Goal: Task Accomplishment & Management: Use online tool/utility

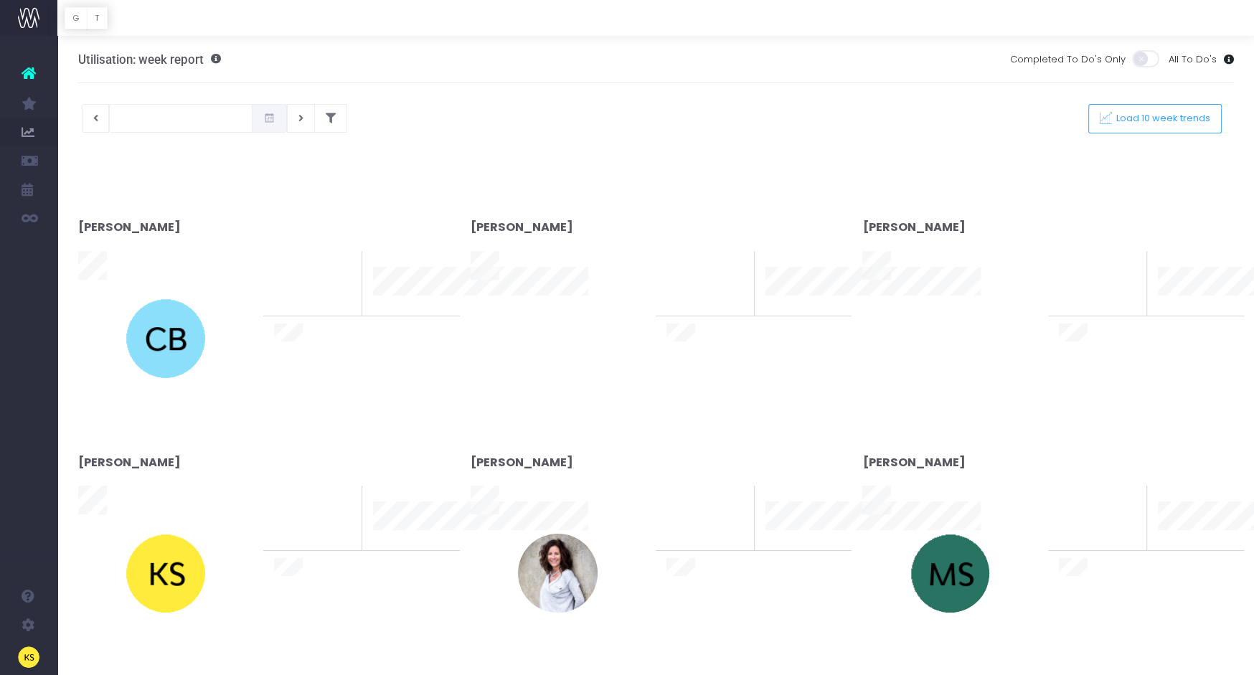
type input "[DATE]"
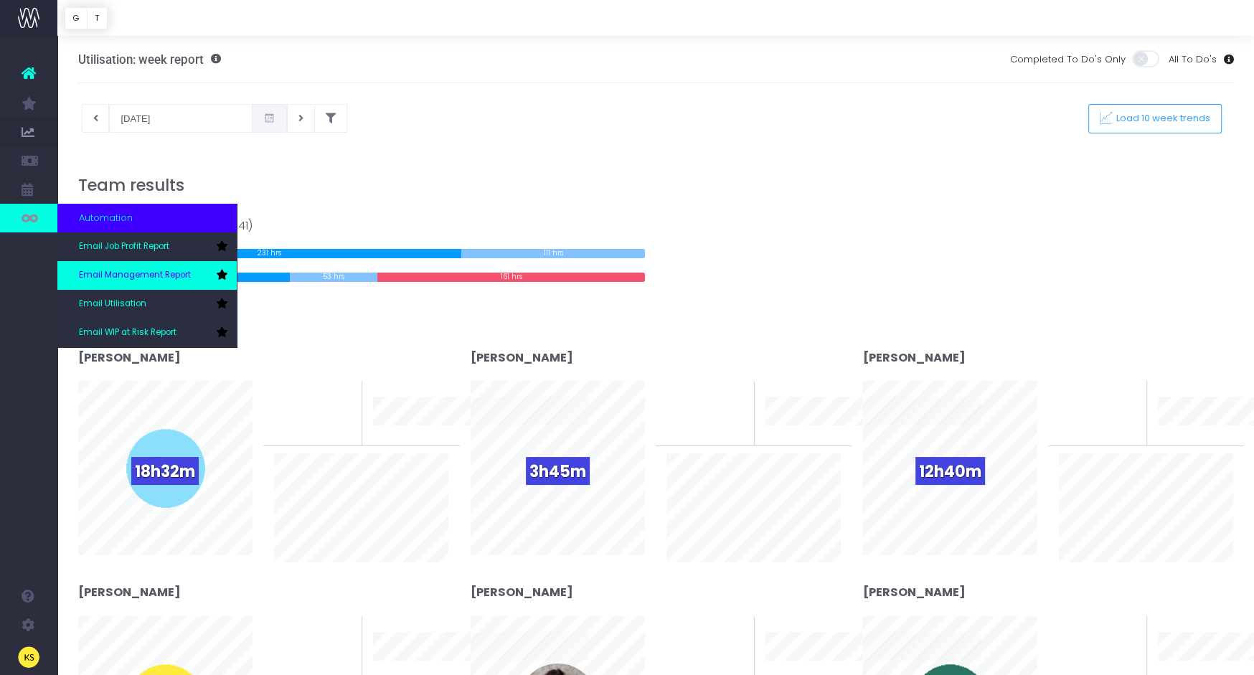
click at [118, 271] on span "Email Management Report" at bounding box center [135, 275] width 112 height 13
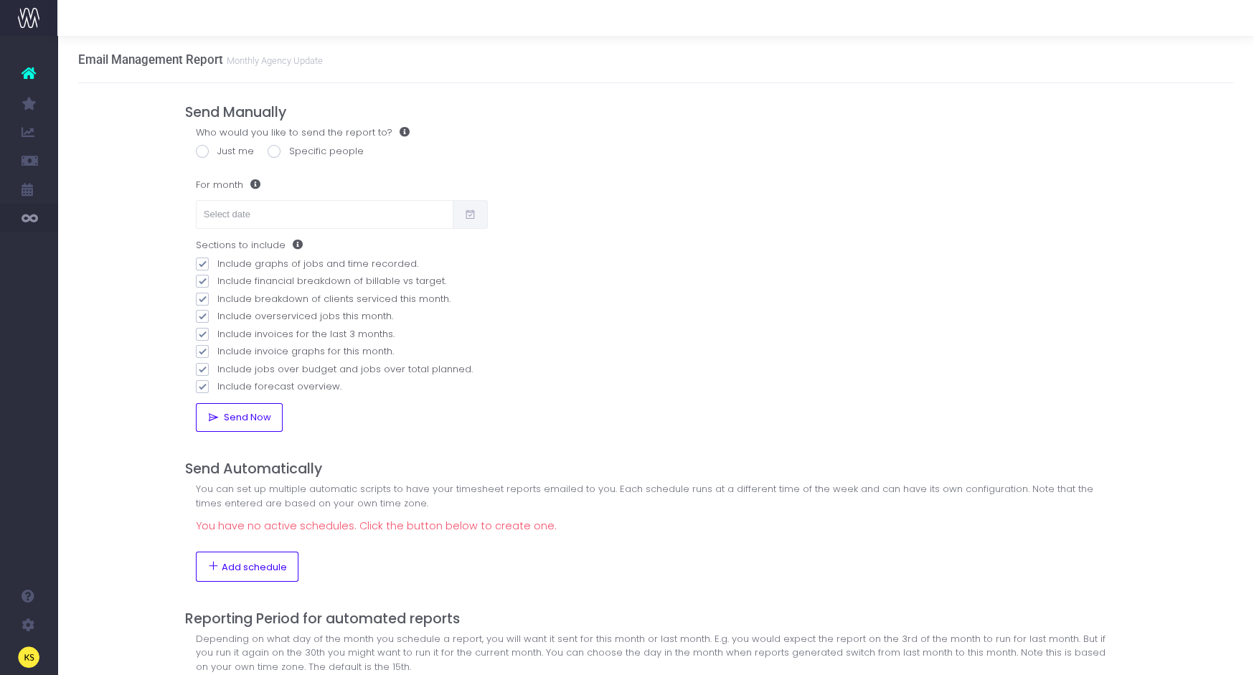
click at [205, 151] on span at bounding box center [202, 151] width 13 height 13
click at [217, 151] on input "Just me" at bounding box center [221, 148] width 9 height 9
radio input "true"
click at [253, 209] on input "text" at bounding box center [325, 214] width 258 height 29
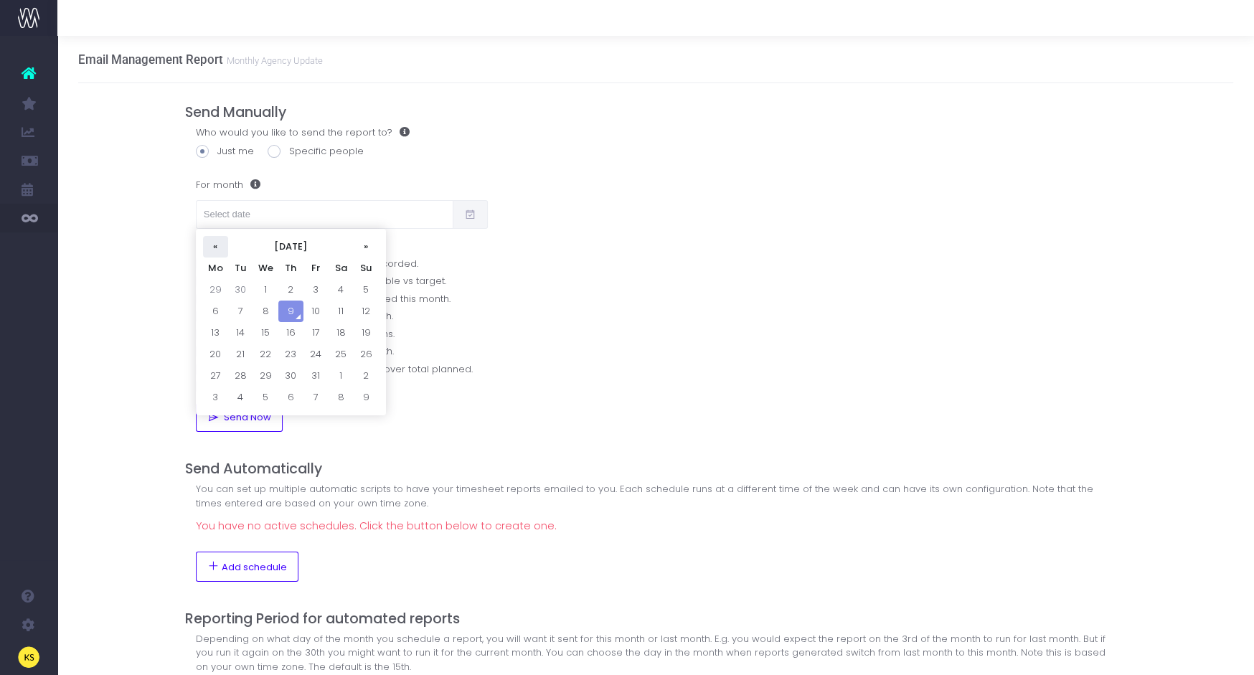
click at [217, 247] on th "«" at bounding box center [215, 247] width 25 height 22
click at [242, 374] on td "23" at bounding box center [240, 376] width 25 height 22
type input "23/09/2025"
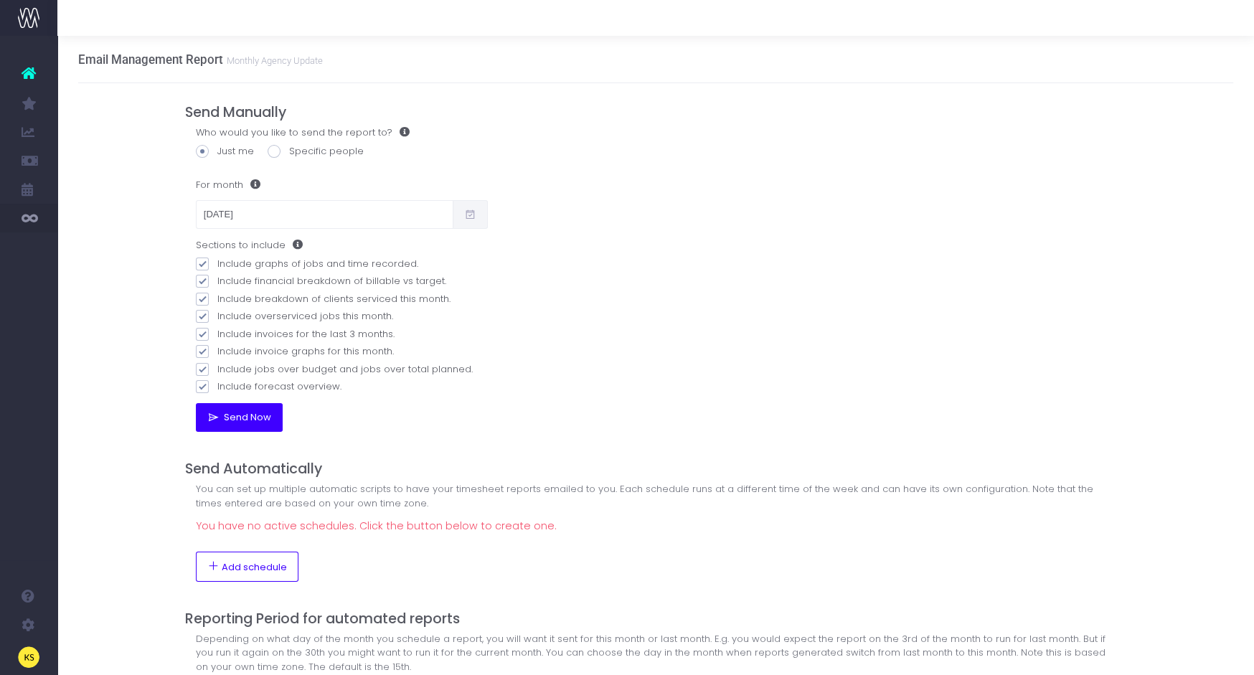
click at [240, 415] on span "Send Now" at bounding box center [245, 417] width 52 height 11
click at [29, 76] on icon at bounding box center [29, 73] width 14 height 19
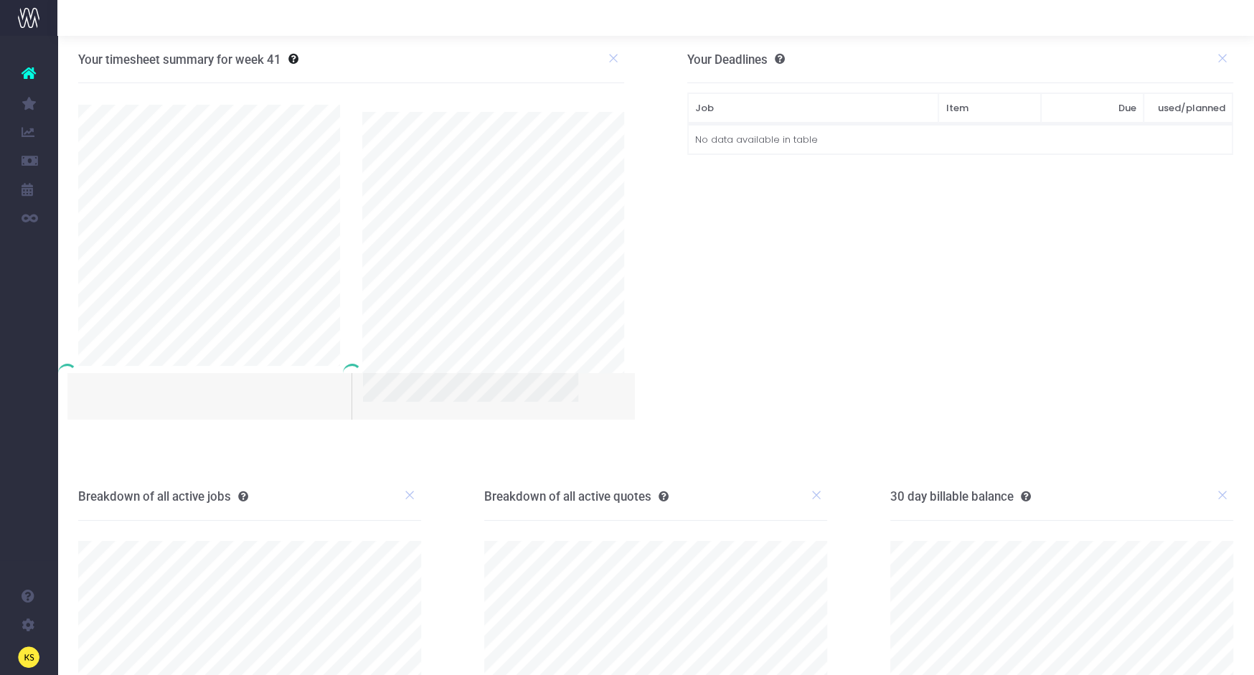
click at [31, 14] on img at bounding box center [29, 18] width 22 height 22
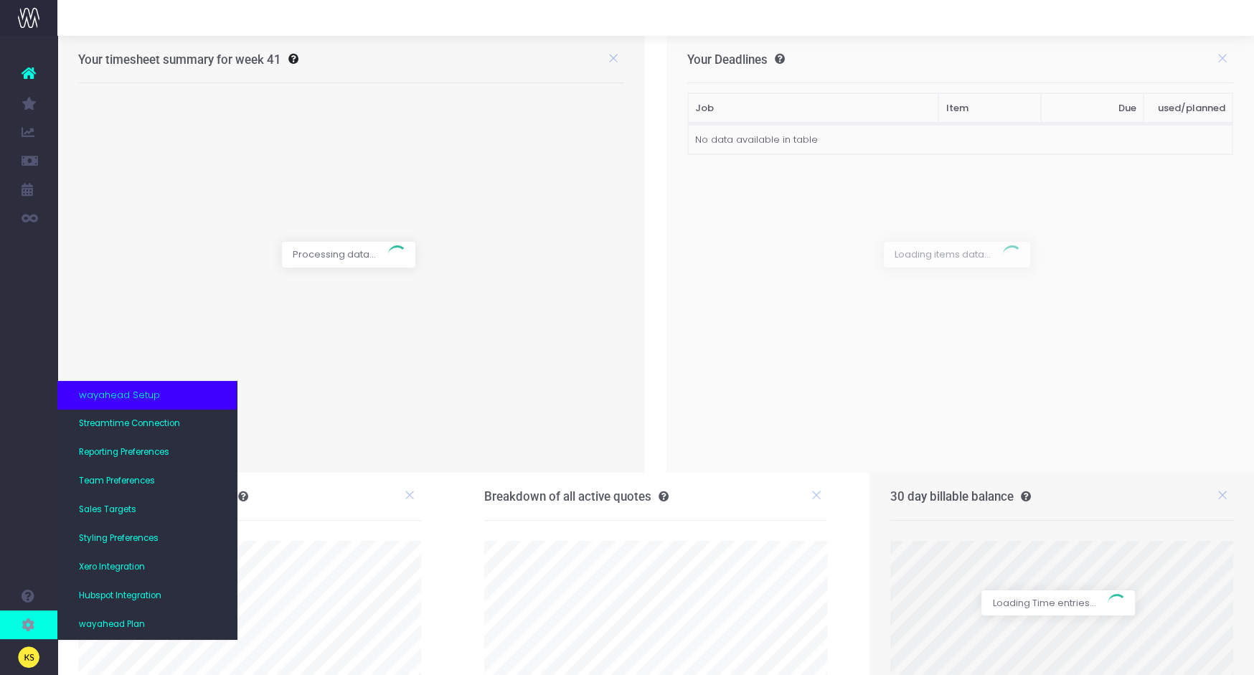
click at [30, 623] on icon at bounding box center [29, 625] width 14 height 16
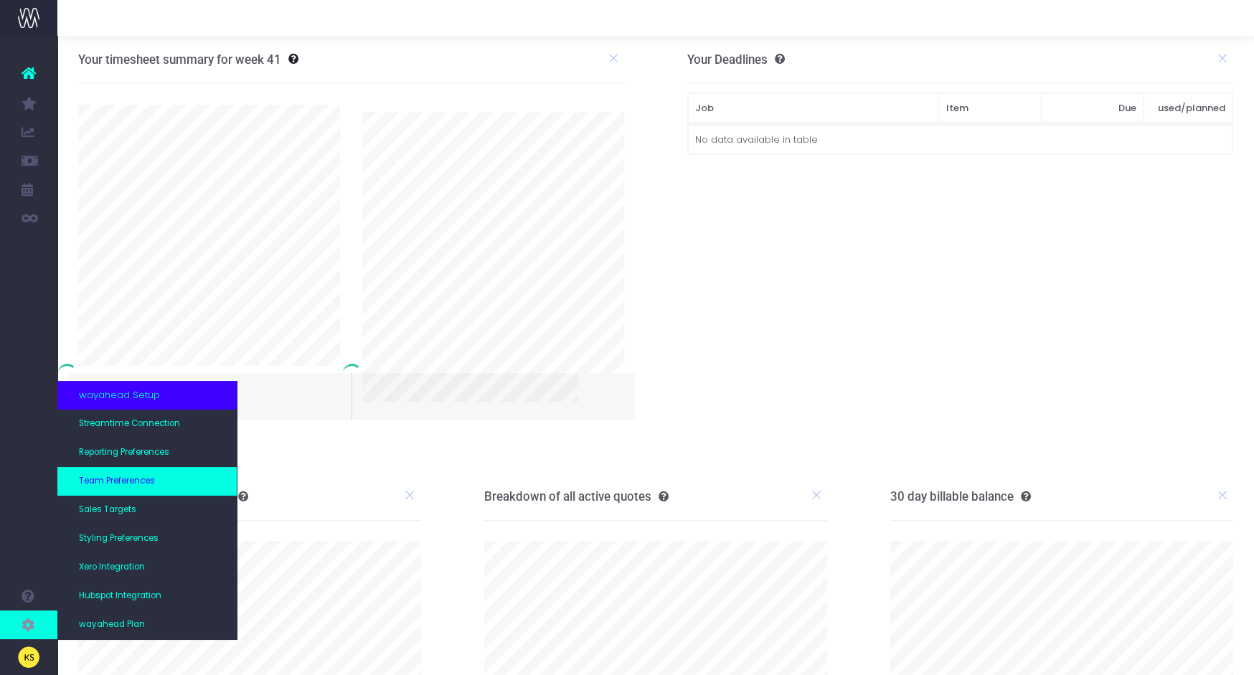
click at [133, 481] on span "Team Preferences" at bounding box center [117, 481] width 76 height 13
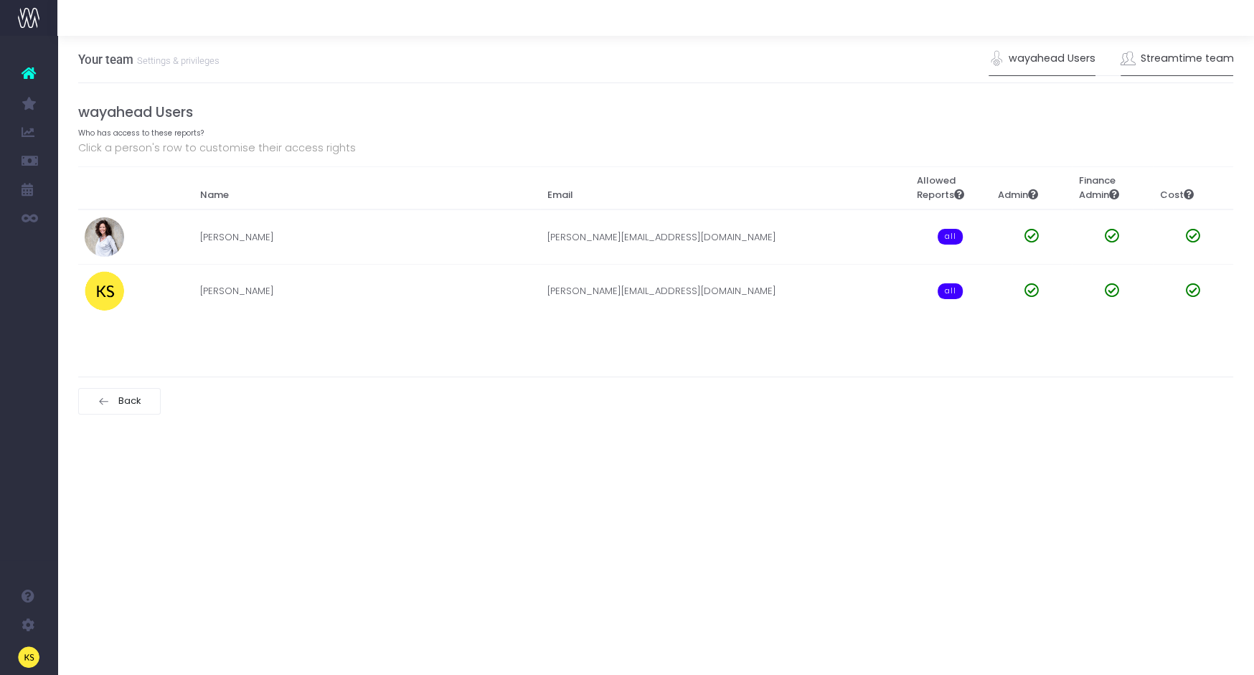
click at [1162, 62] on link "Streamtime team" at bounding box center [1176, 58] width 113 height 33
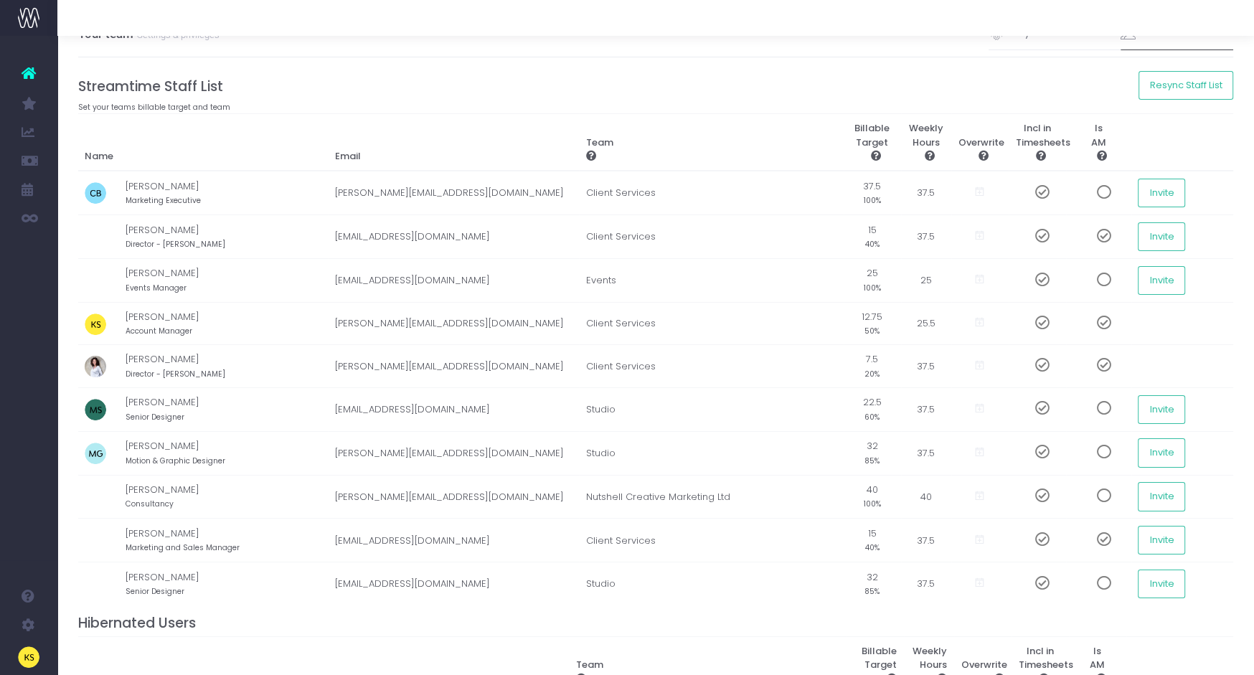
scroll to position [32, 0]
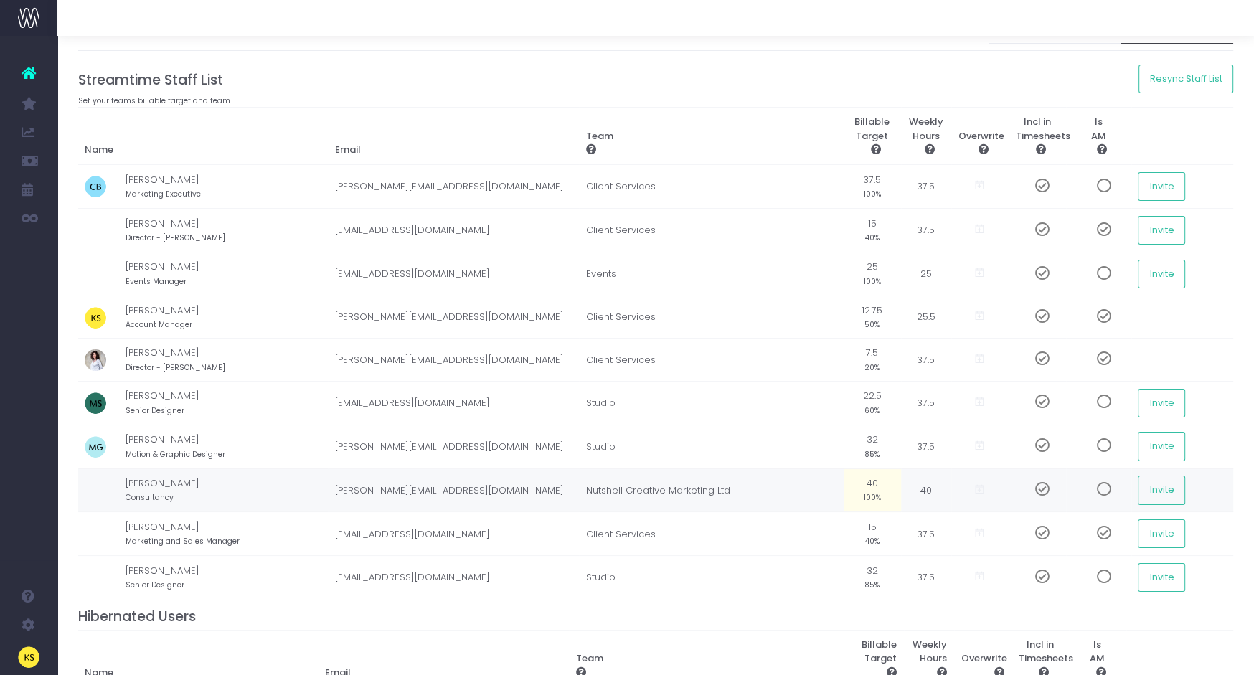
click at [651, 483] on td "Nutshell Creative Marketing Ltd" at bounding box center [711, 490] width 265 height 44
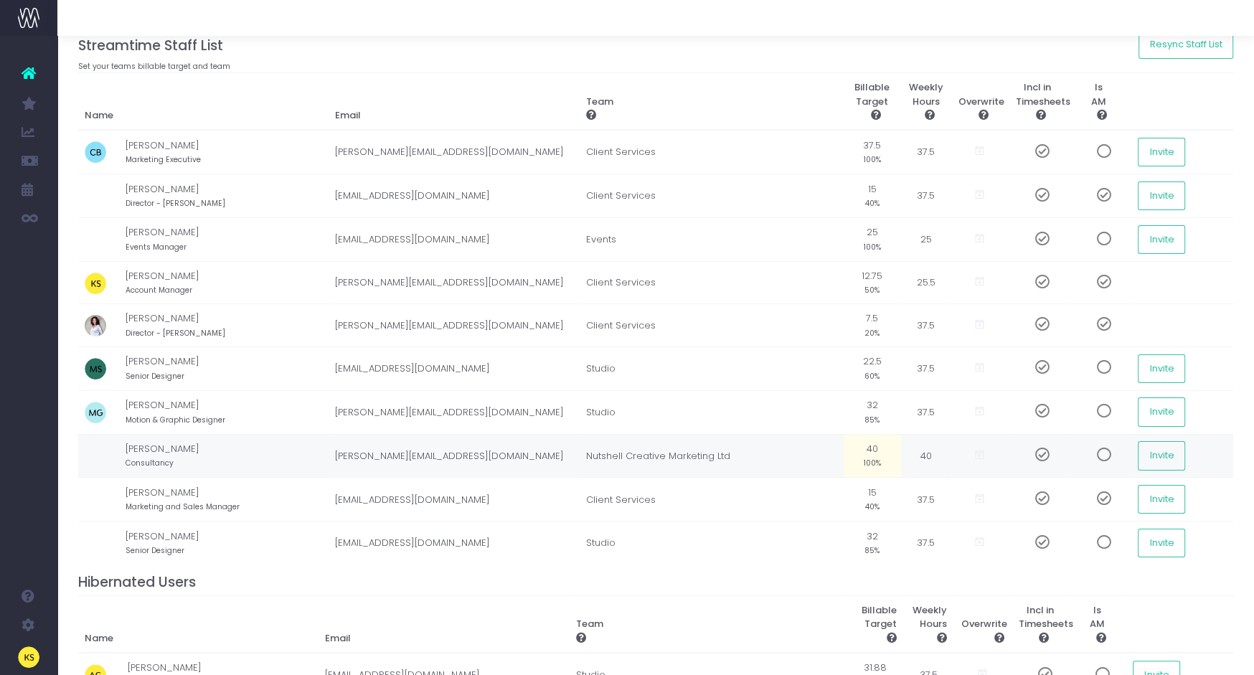
scroll to position [90, 0]
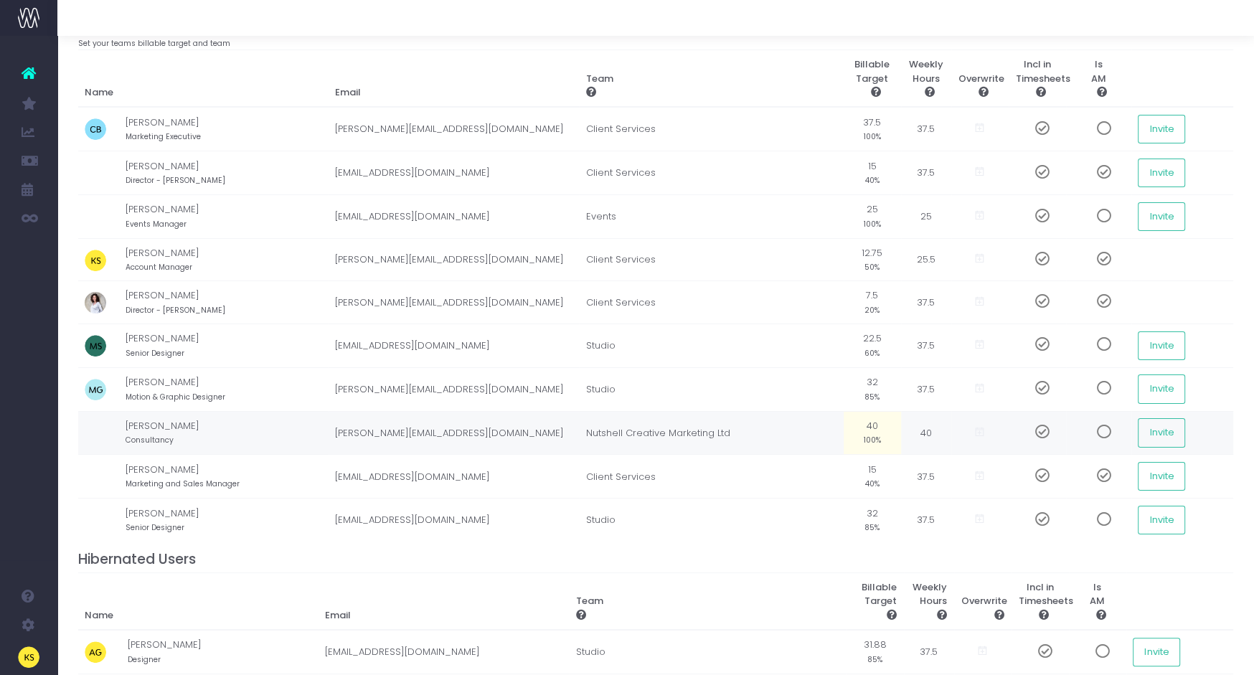
click at [605, 426] on td "Nutshell Creative Marketing Ltd" at bounding box center [711, 433] width 265 height 44
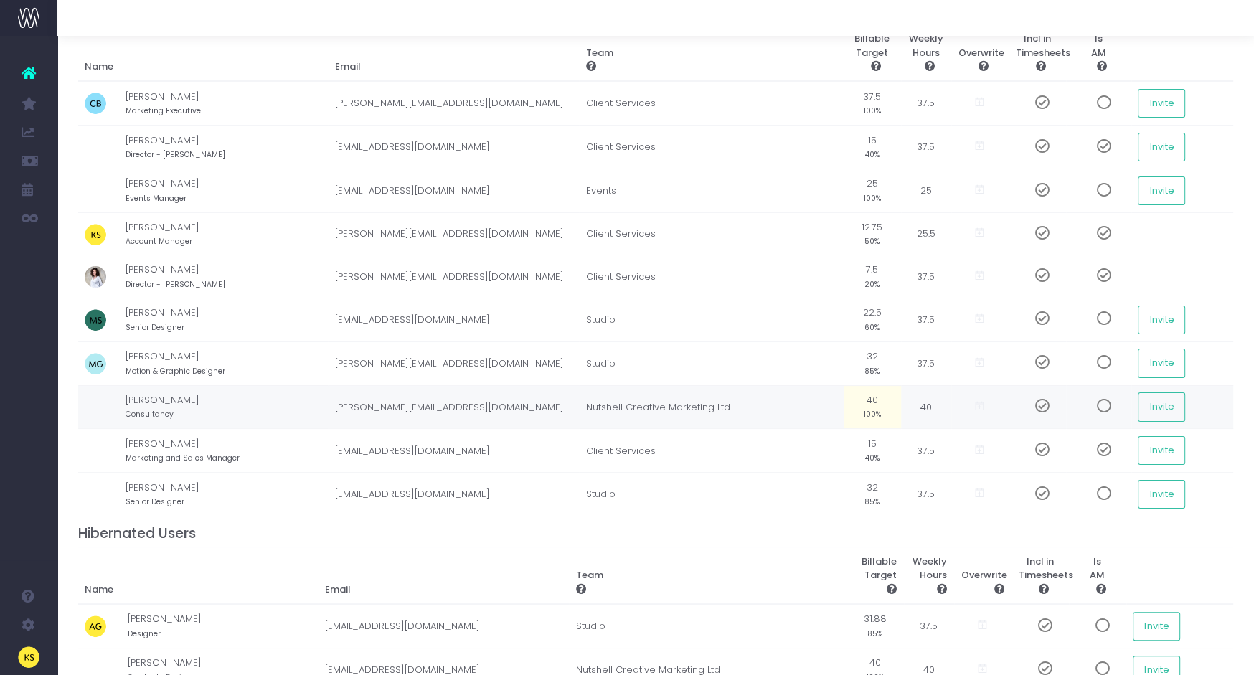
scroll to position [113, 0]
click at [600, 402] on td "Nutshell Creative Marketing Ltd" at bounding box center [711, 410] width 265 height 44
click at [94, 402] on img at bounding box center [96, 411] width 22 height 22
click at [135, 395] on td "Paul Brough Consultancy" at bounding box center [227, 410] width 202 height 44
click at [382, 400] on td "paul@broughconsulting.co.uk" at bounding box center [453, 410] width 251 height 44
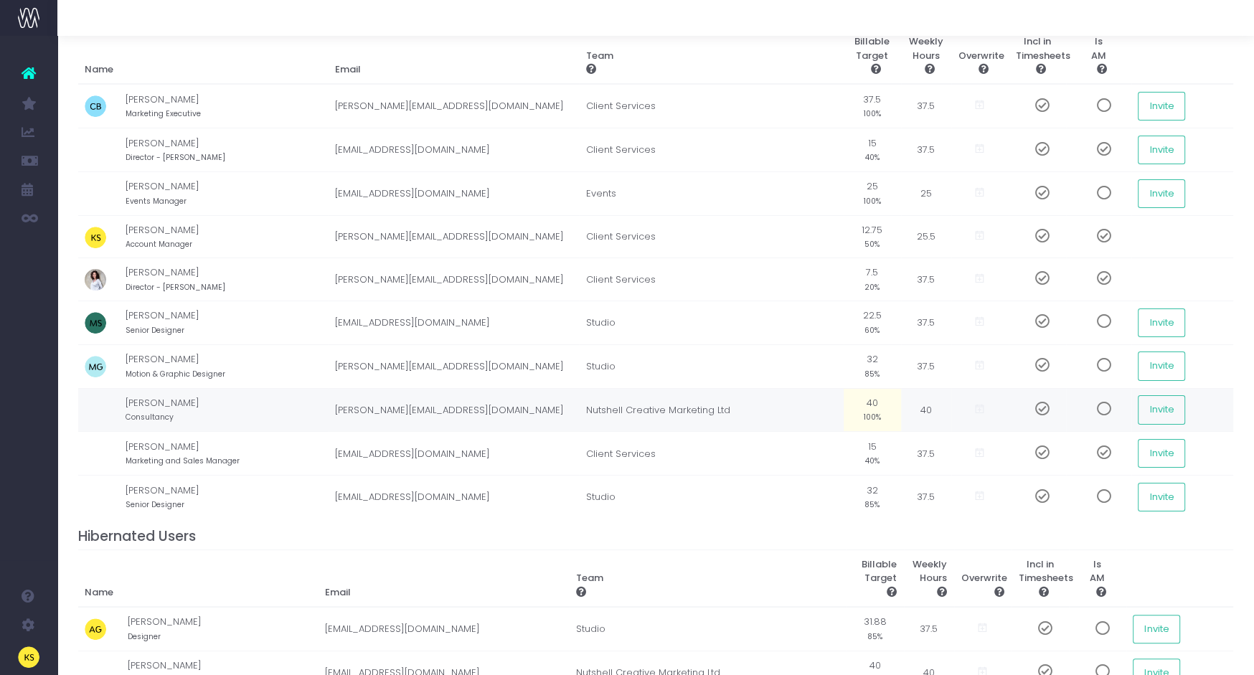
scroll to position [0, 0]
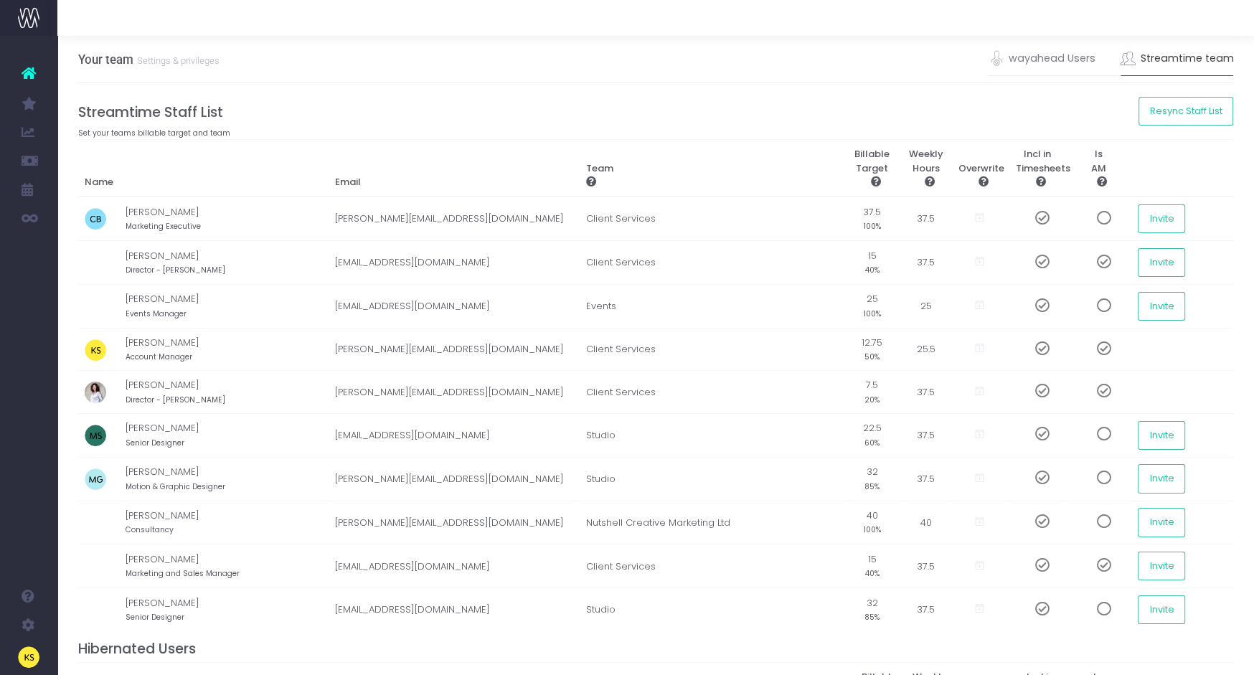
click at [686, 141] on th "Team" at bounding box center [711, 168] width 265 height 57
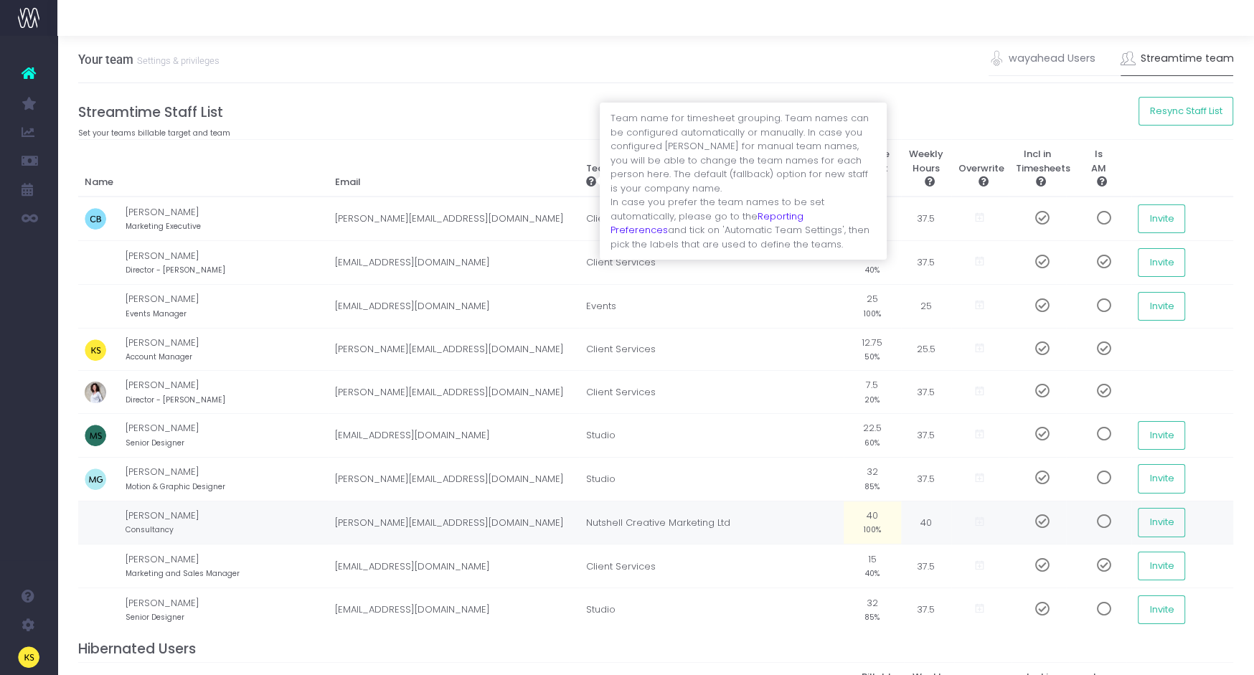
click at [603, 520] on td "Nutshell Creative Marketing Ltd" at bounding box center [711, 523] width 265 height 44
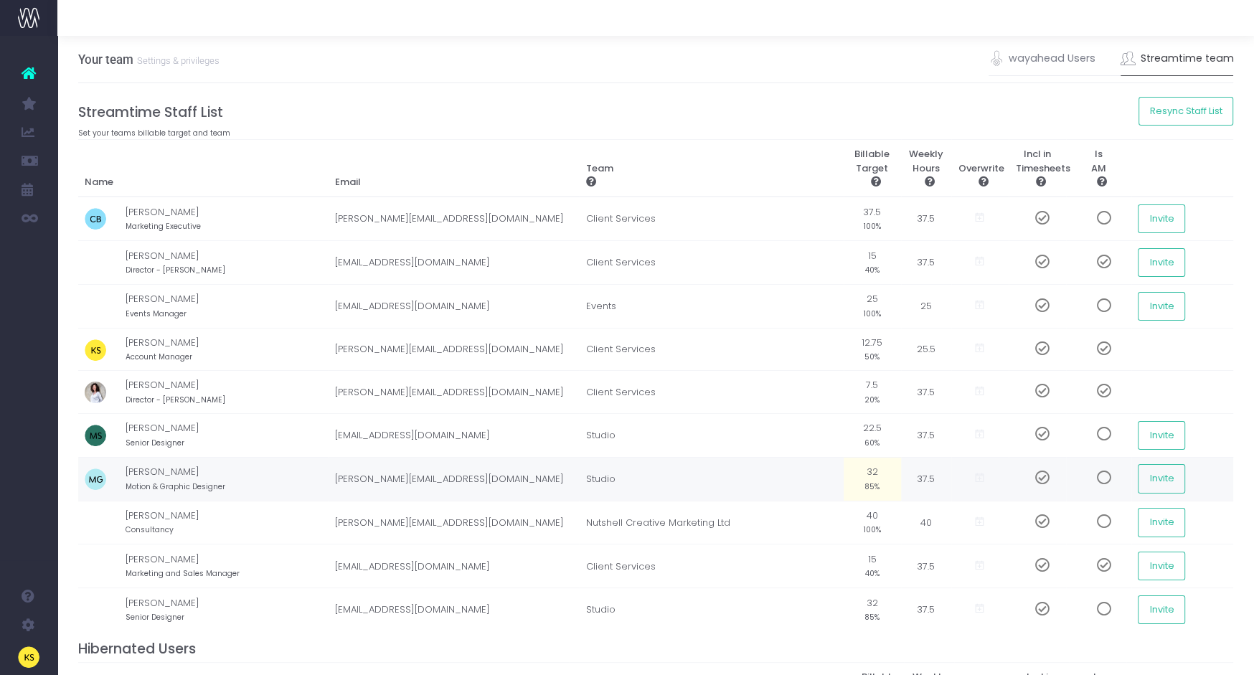
click at [593, 473] on td "Studio" at bounding box center [711, 479] width 265 height 44
click at [1216, 108] on button "Resync Staff List" at bounding box center [1185, 111] width 95 height 29
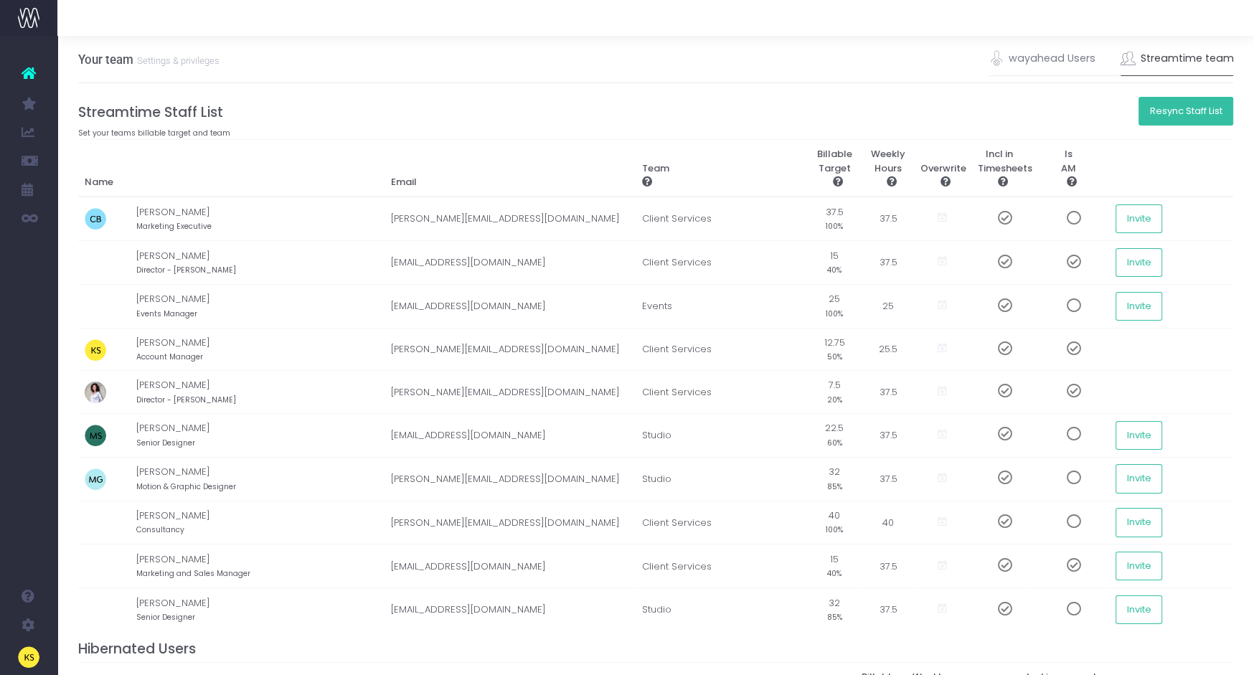
click at [1209, 110] on button "Resync Staff List" at bounding box center [1185, 111] width 95 height 29
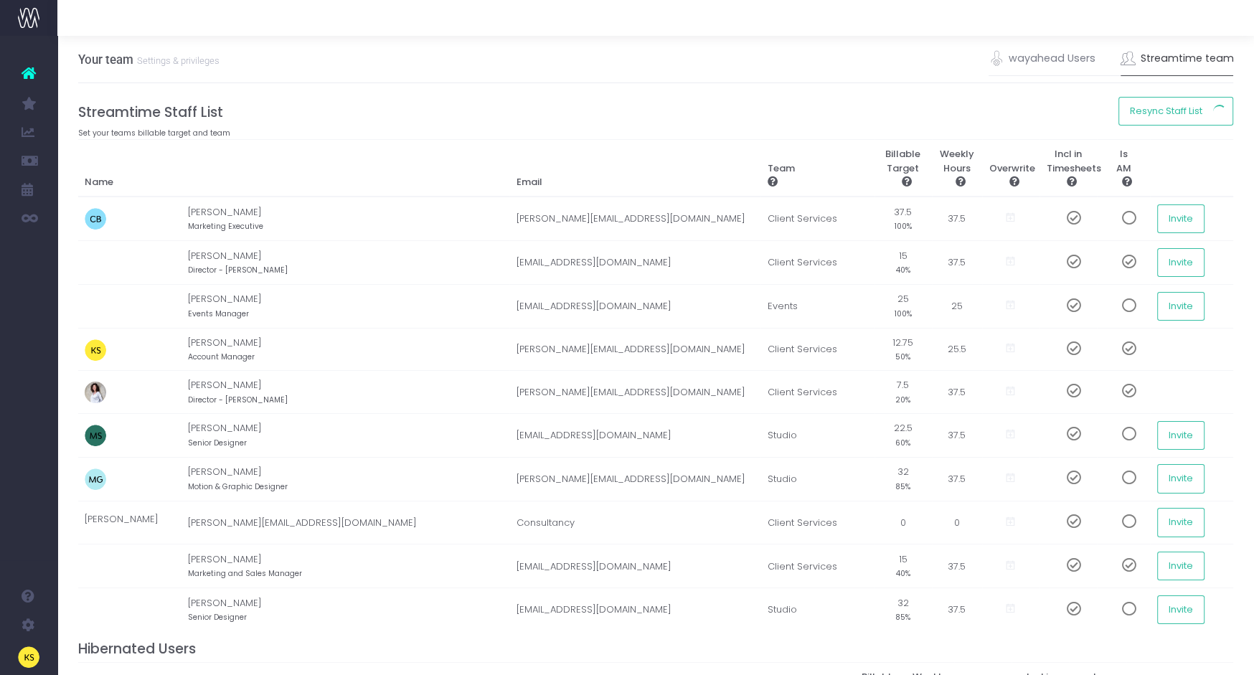
click at [410, 119] on h4 "Streamtime Staff List" at bounding box center [656, 112] width 1156 height 16
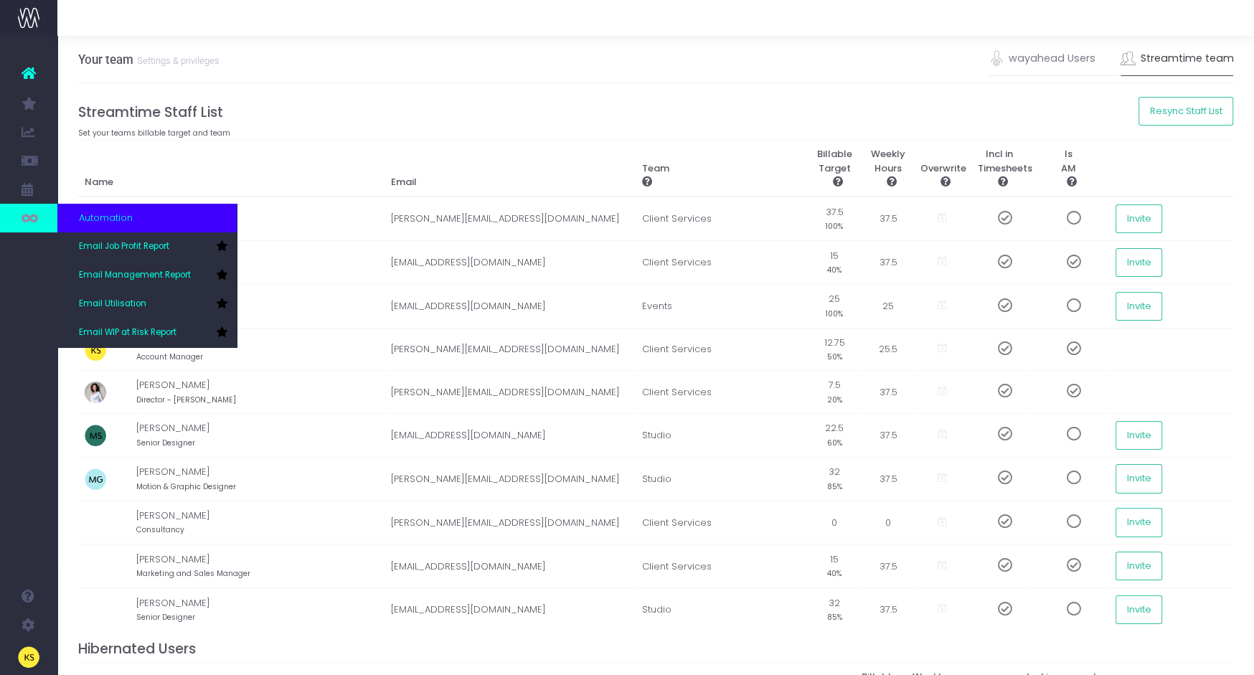
click at [24, 217] on icon at bounding box center [29, 218] width 14 height 16
click at [128, 275] on span "Email Management Report" at bounding box center [135, 275] width 112 height 13
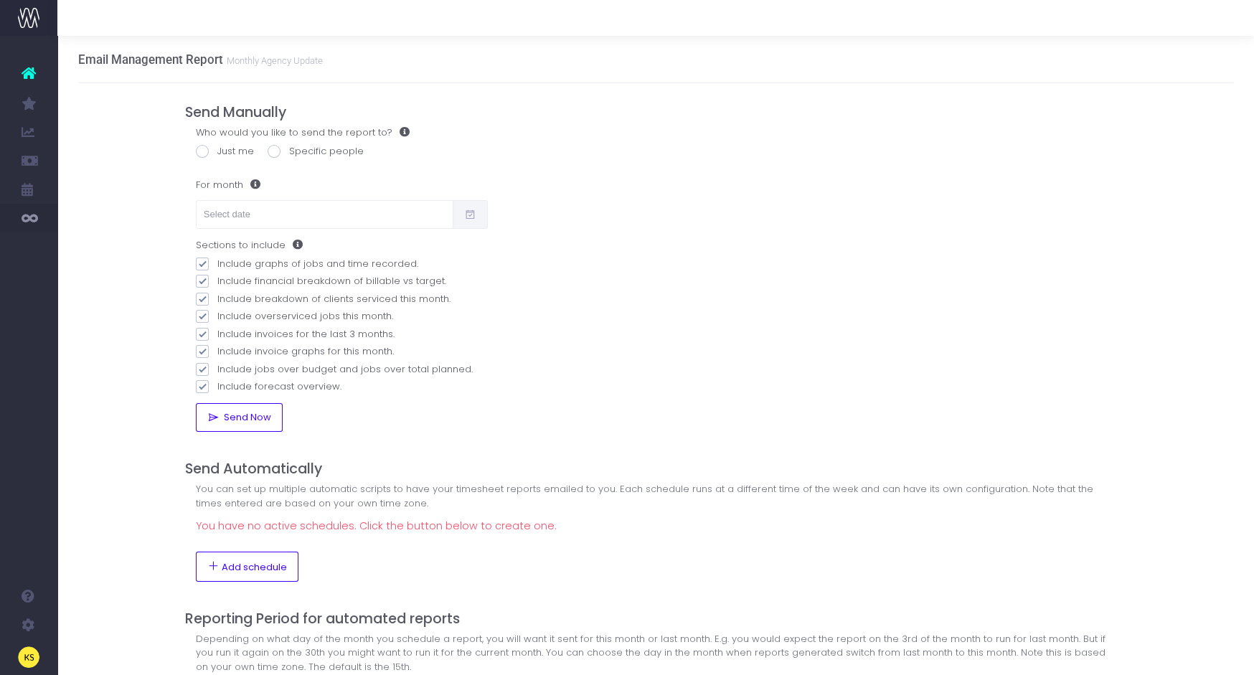
click at [212, 148] on label "Just me" at bounding box center [225, 151] width 58 height 14
click at [217, 148] on input "Just me" at bounding box center [221, 148] width 9 height 9
radio input "true"
click at [245, 216] on input "text" at bounding box center [325, 214] width 258 height 29
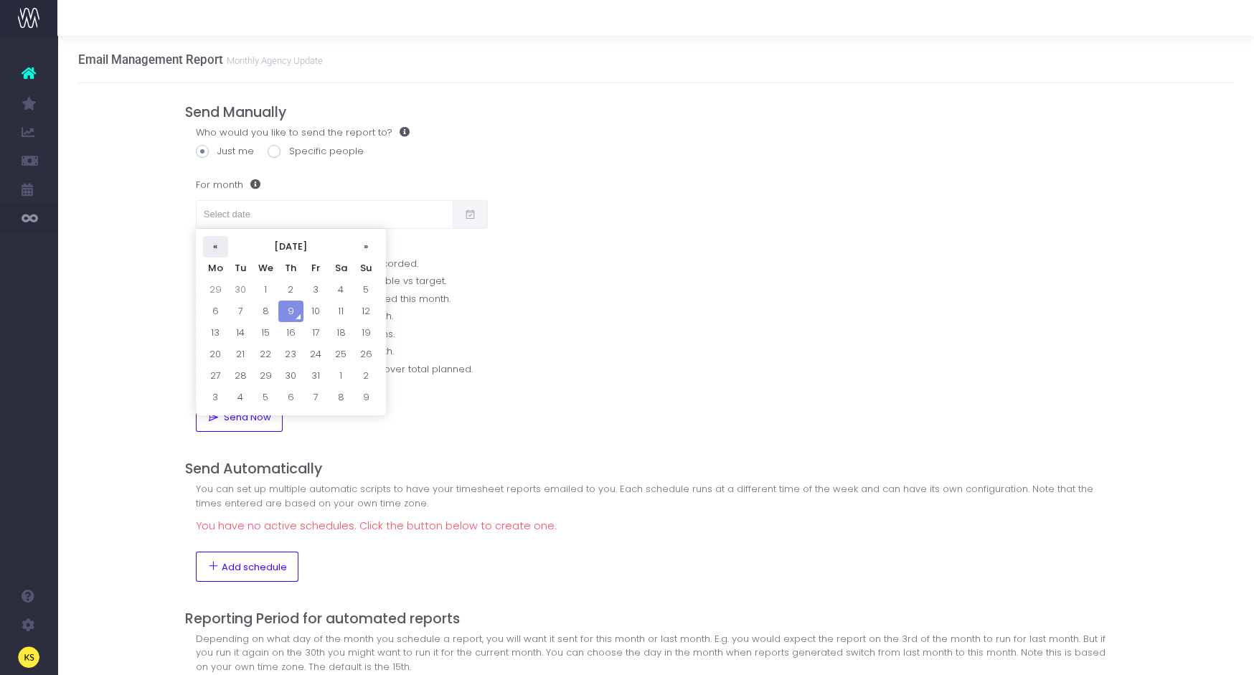
click at [220, 248] on th "«" at bounding box center [215, 247] width 25 height 22
click at [263, 358] on td "17" at bounding box center [265, 355] width 25 height 22
type input "[DATE]"
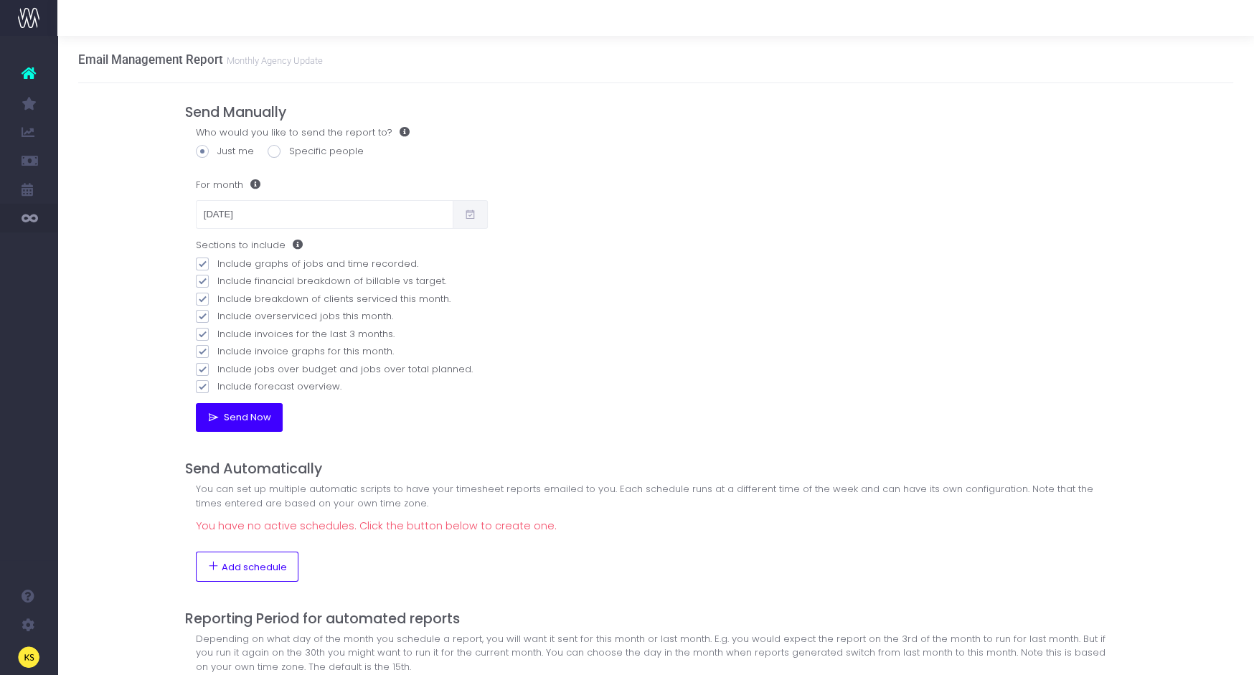
click at [236, 426] on button "Send Now" at bounding box center [239, 417] width 87 height 29
